Goal: Transaction & Acquisition: Purchase product/service

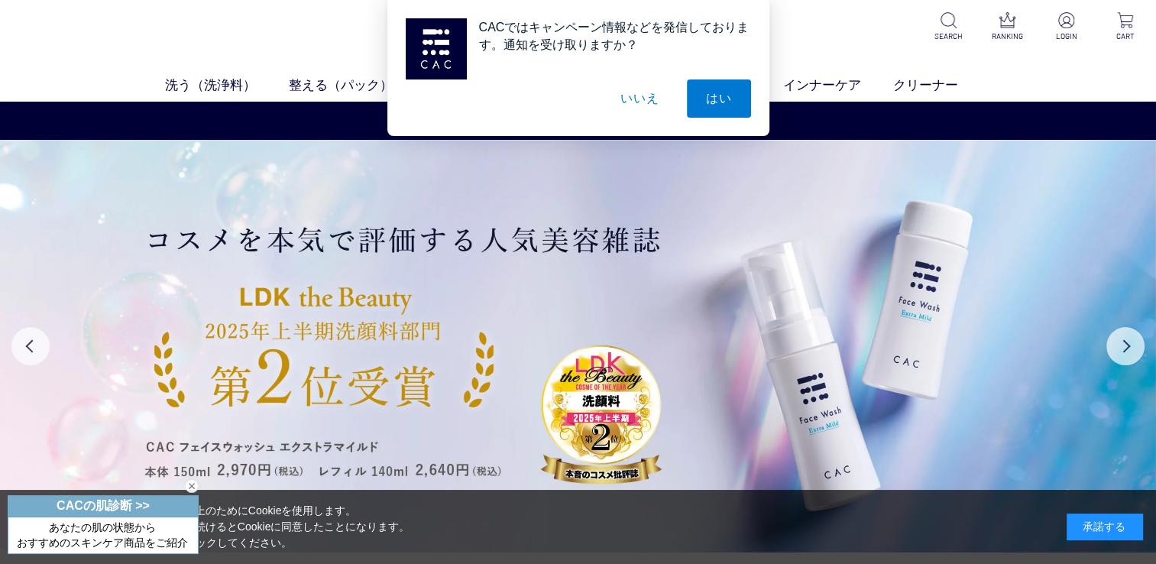
click at [648, 96] on button "いいえ" at bounding box center [639, 98] width 76 height 38
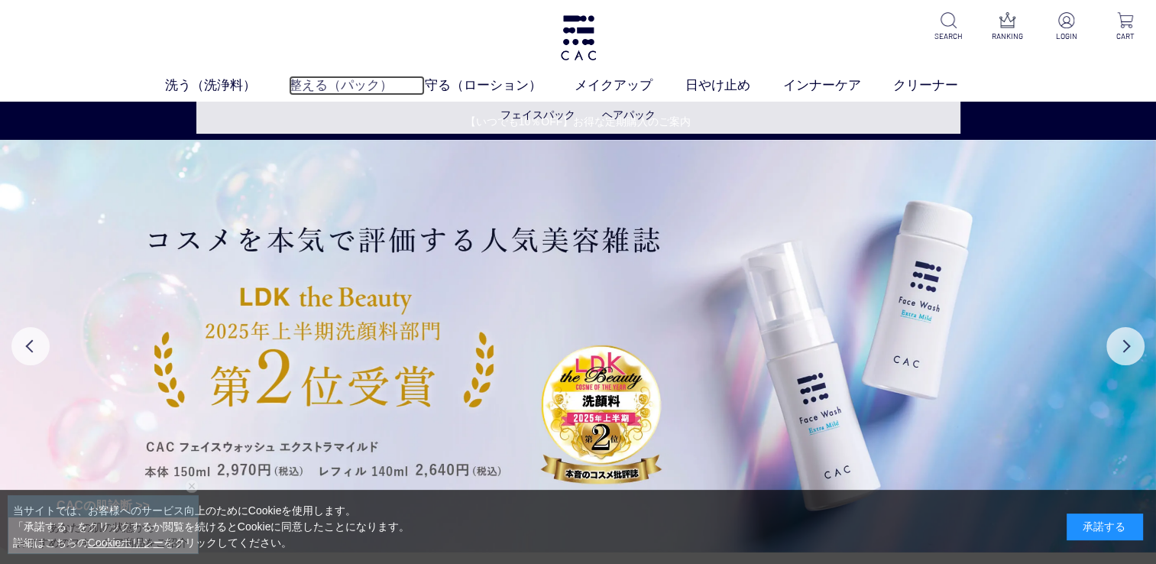
click at [345, 83] on link "整える（パック）" at bounding box center [357, 86] width 137 height 20
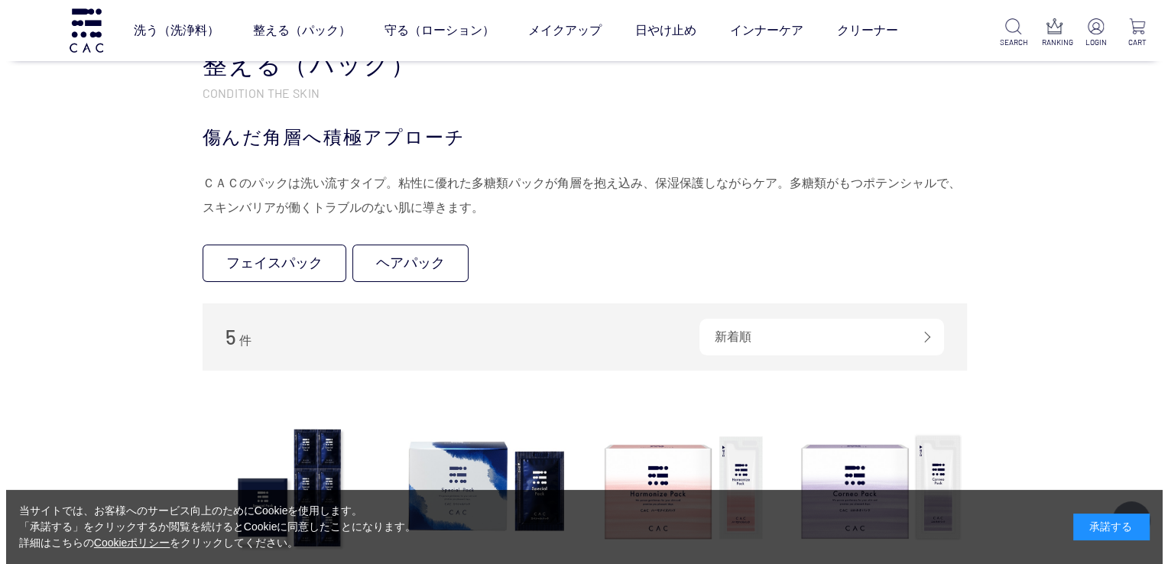
scroll to position [306, 0]
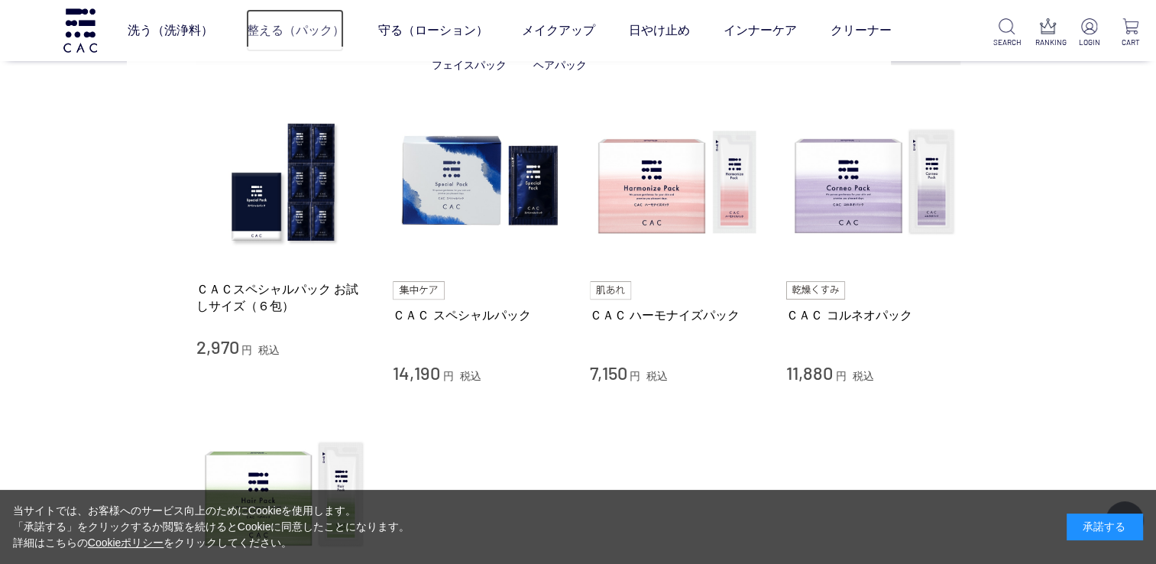
click at [275, 31] on link "整える（パック）" at bounding box center [295, 30] width 98 height 43
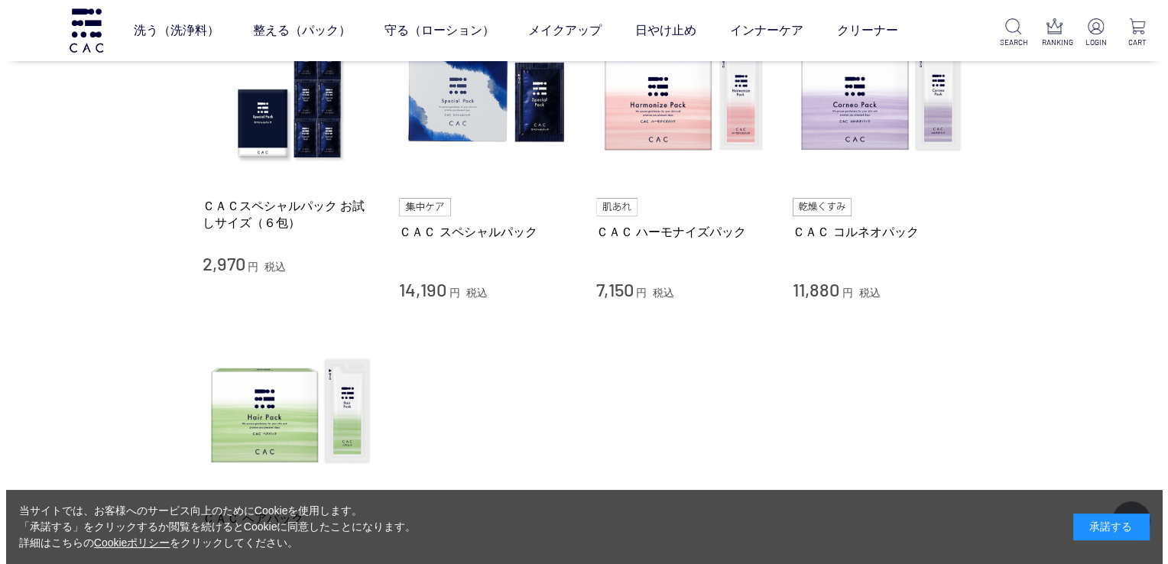
scroll to position [306, 0]
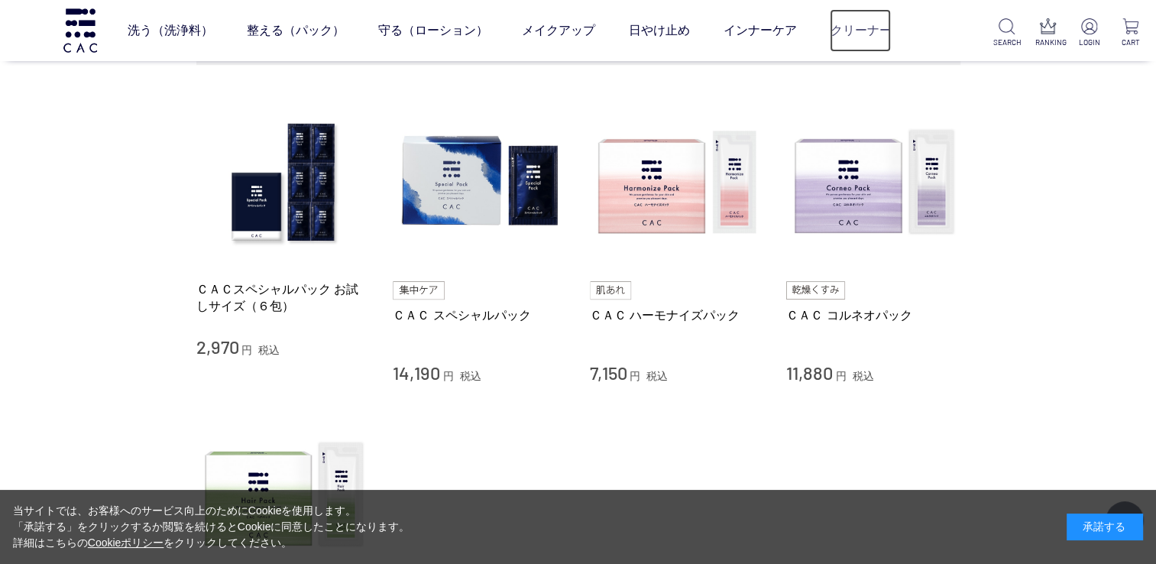
click at [848, 38] on link "クリーナー" at bounding box center [860, 30] width 61 height 43
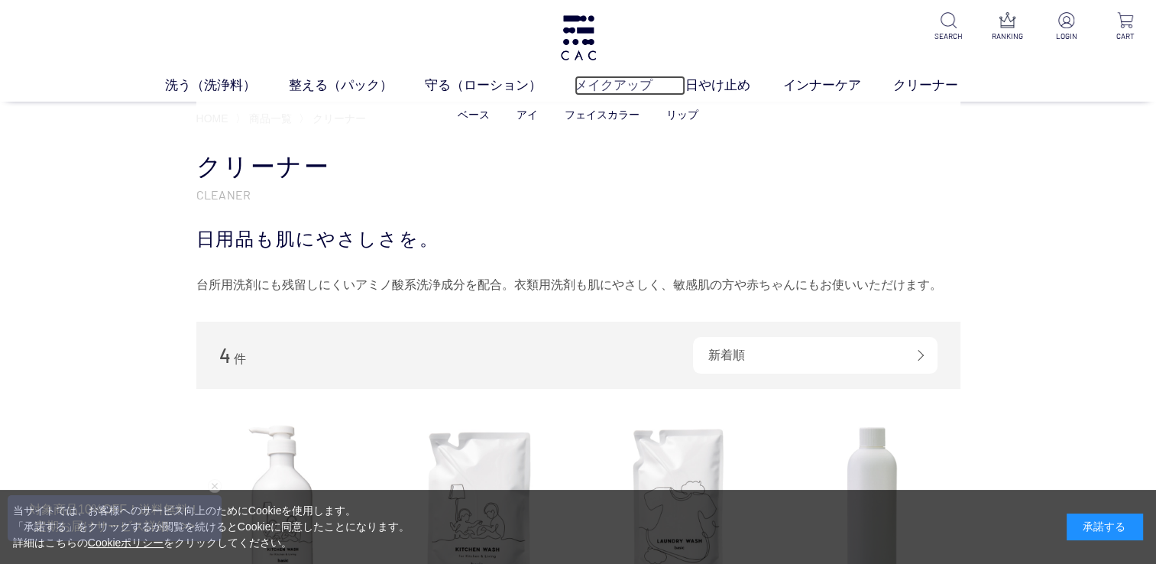
click at [617, 87] on link "メイクアップ" at bounding box center [630, 86] width 111 height 20
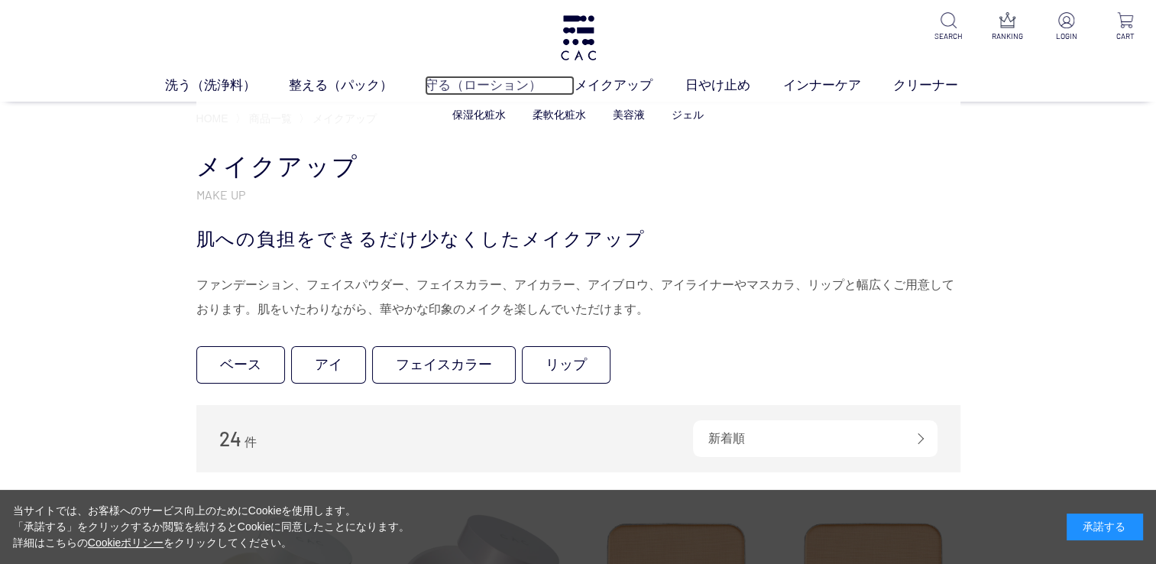
click at [468, 84] on link "守る（ローション）" at bounding box center [500, 86] width 150 height 20
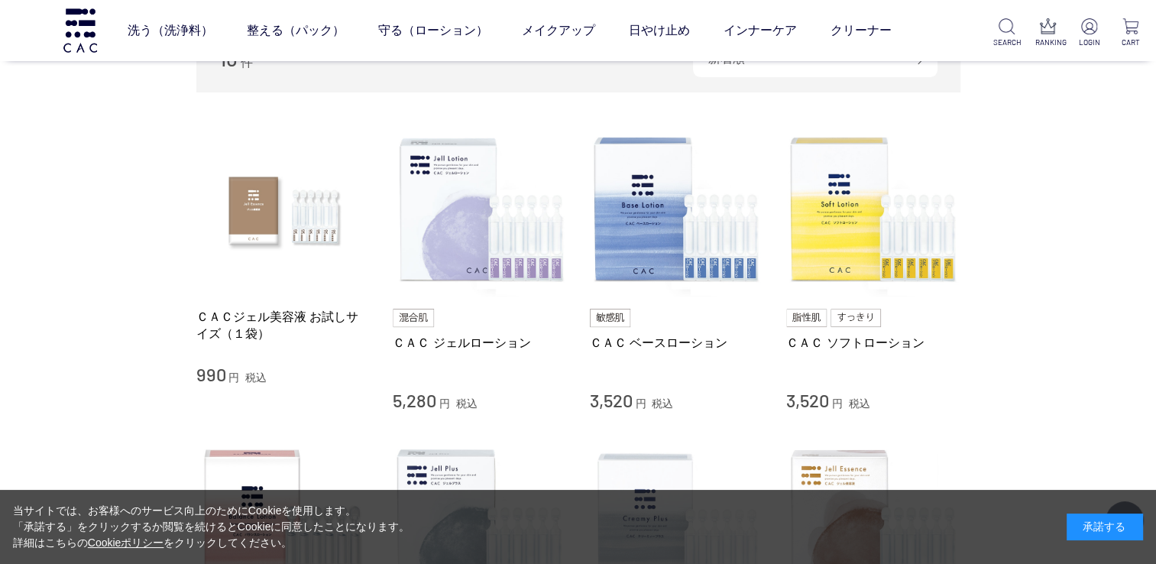
scroll to position [229, 0]
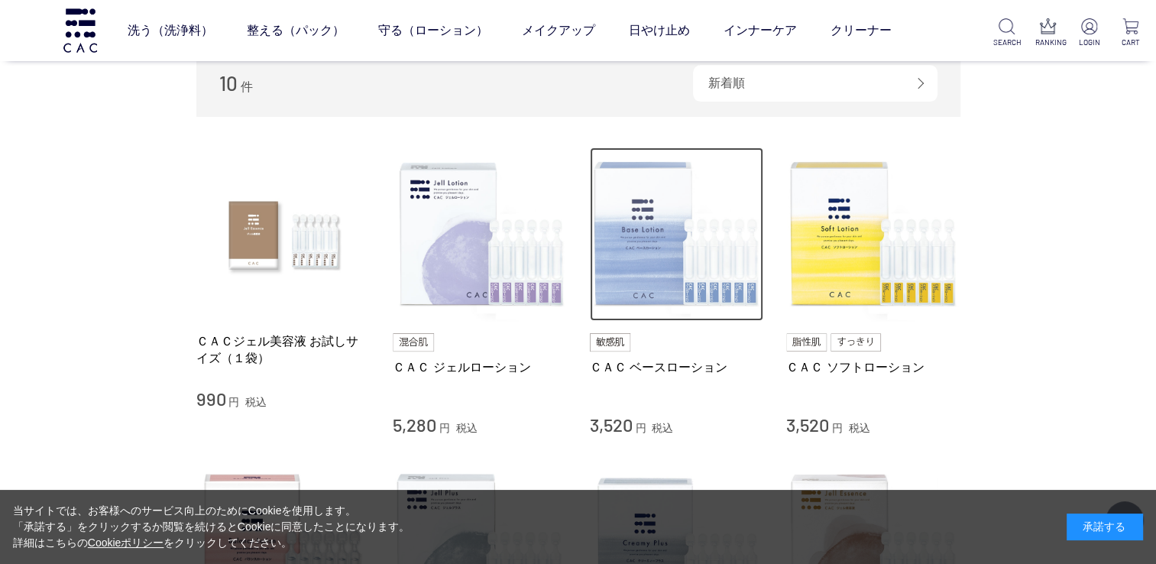
click at [672, 218] on img at bounding box center [677, 234] width 174 height 174
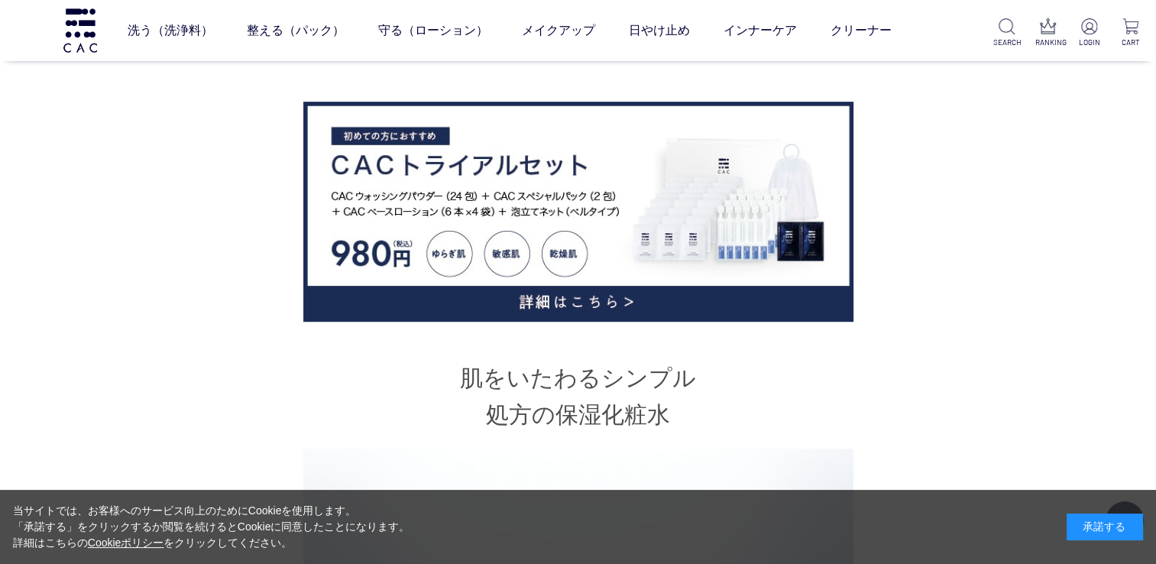
scroll to position [688, 0]
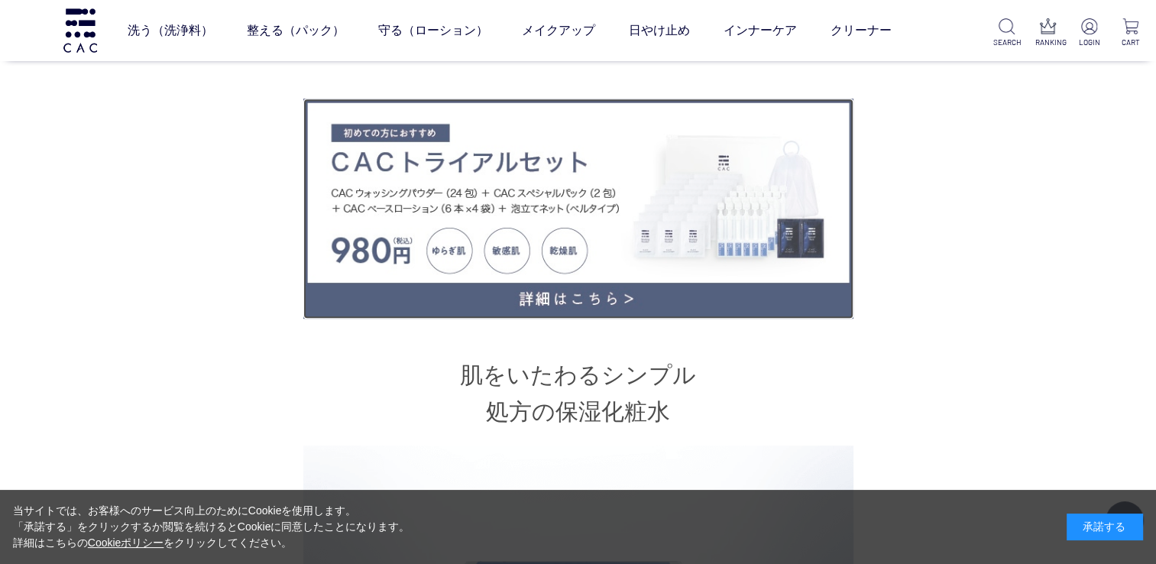
click at [798, 185] on img at bounding box center [578, 209] width 550 height 220
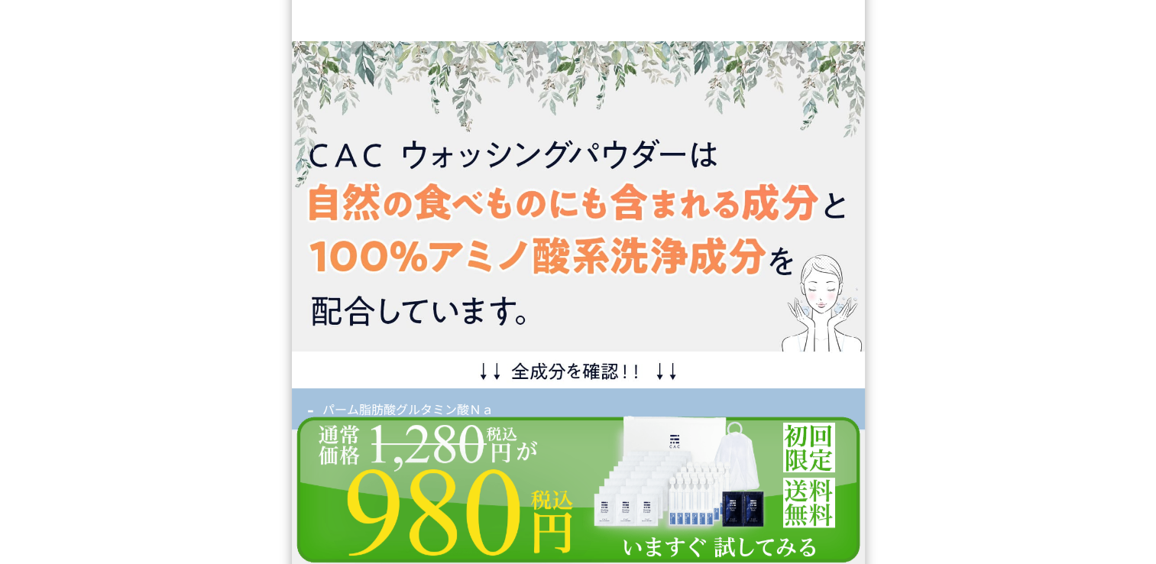
scroll to position [12378, 0]
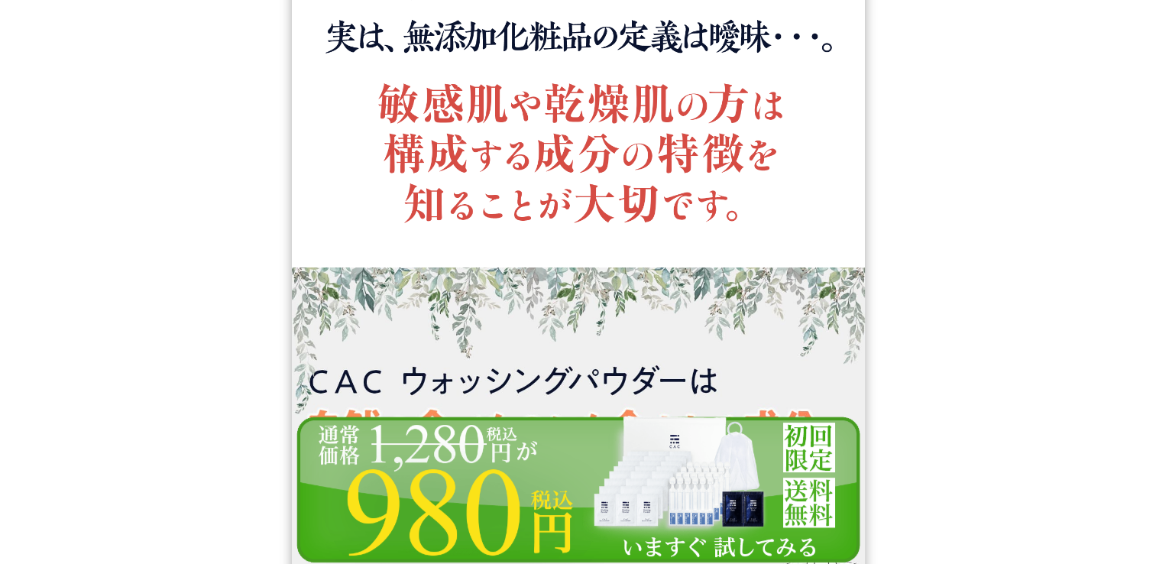
click at [609, 506] on img at bounding box center [578, 489] width 573 height 149
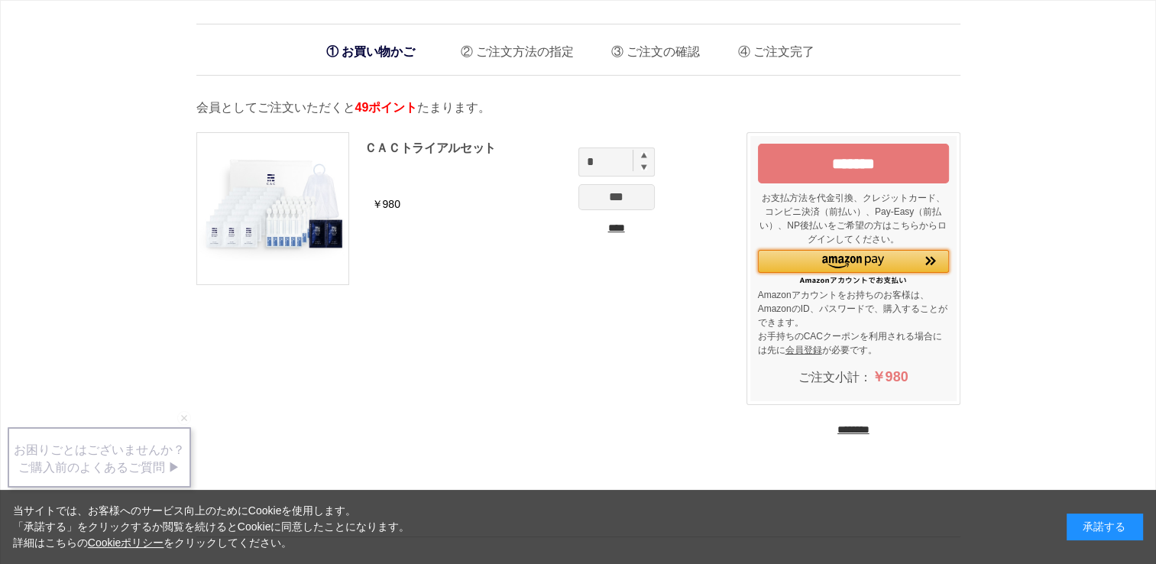
click at [806, 259] on div "Amazon Pay - Amazonアカウントをお使いください" at bounding box center [853, 261] width 191 height 22
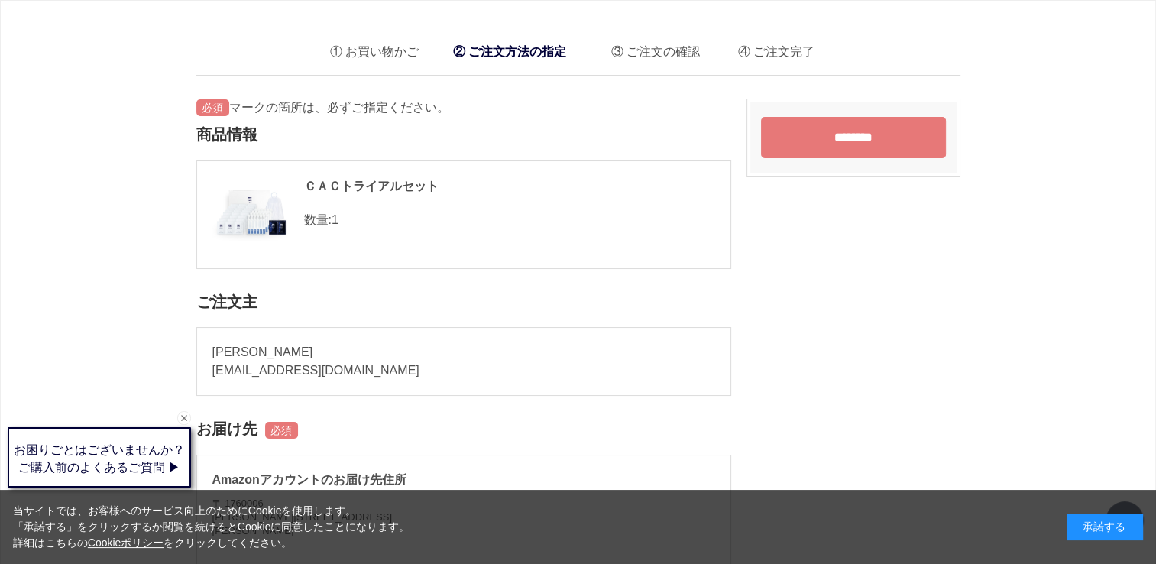
click at [855, 134] on input "********" at bounding box center [853, 137] width 185 height 41
